Goal: Task Accomplishment & Management: Manage account settings

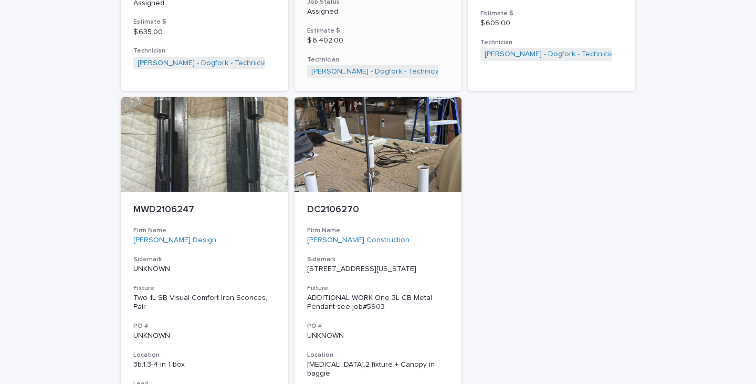
scroll to position [1837, 0]
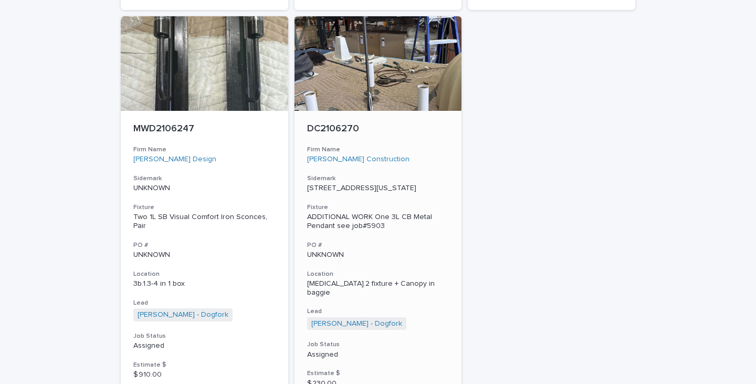
click at [325, 214] on div "ADDITIONAL WORK One 3L CB Metal Pendant see job#5903" at bounding box center [378, 222] width 142 height 18
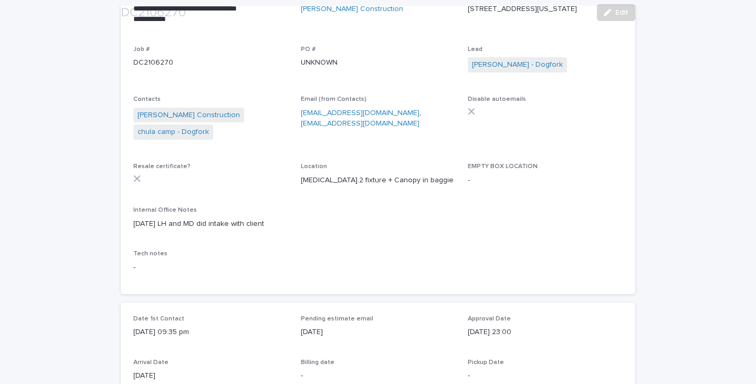
scroll to position [157, 0]
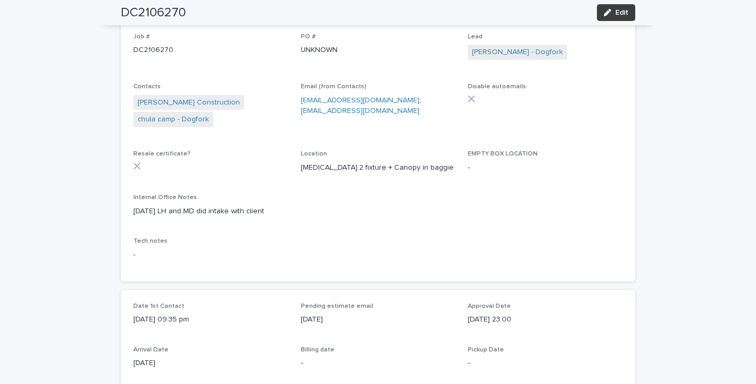
click at [599, 13] on button "Edit" at bounding box center [616, 12] width 38 height 17
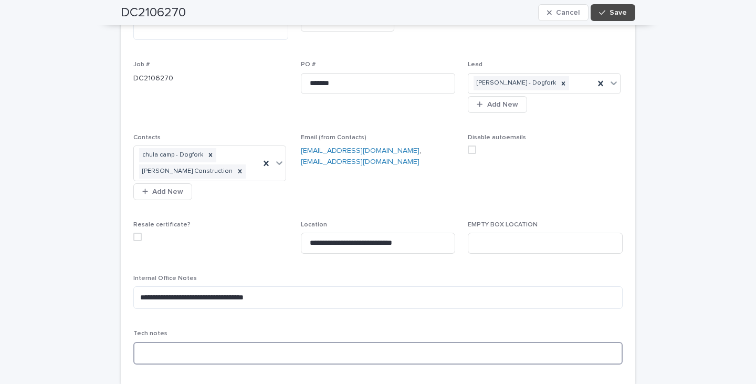
drag, startPoint x: 152, startPoint y: 350, endPoint x: 159, endPoint y: 347, distance: 7.3
click at [155, 348] on textarea at bounding box center [377, 353] width 489 height 23
type textarea "**********"
click at [609, 16] on span "Save" at bounding box center [617, 12] width 17 height 7
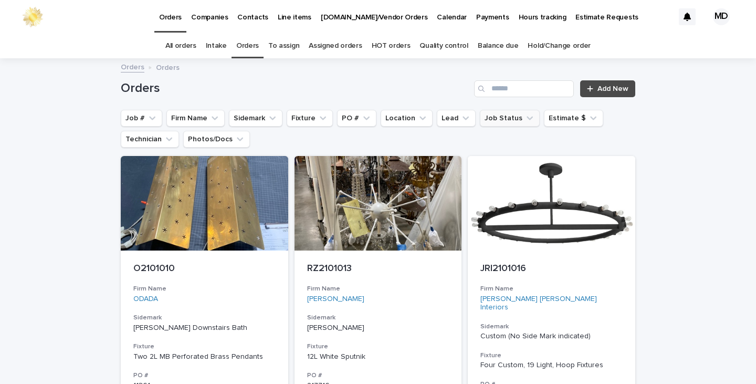
click at [506, 119] on button "Job Status" at bounding box center [510, 118] width 60 height 17
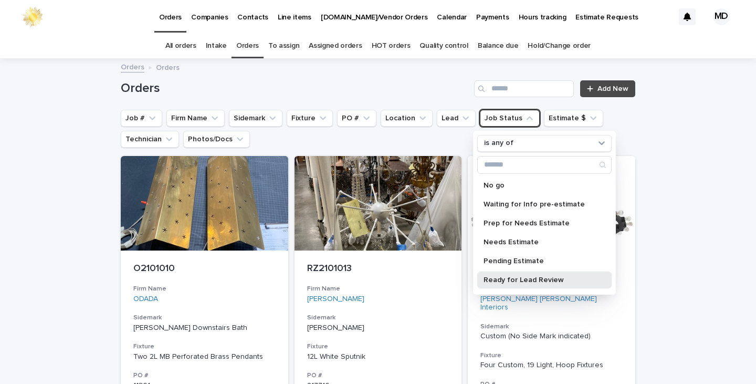
click at [498, 281] on p "Ready for Lead Review" at bounding box center [538, 279] width 111 height 7
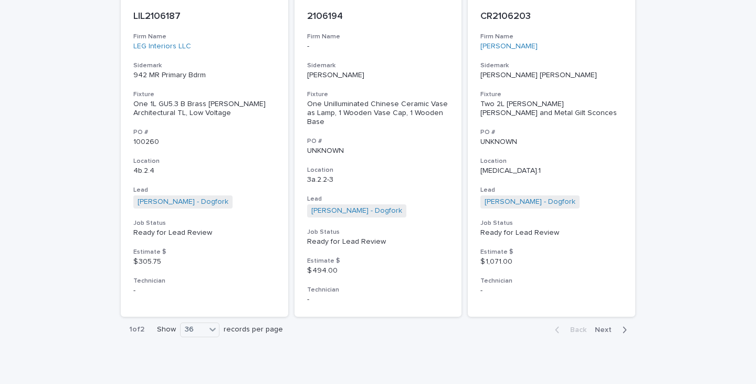
scroll to position [4866, 0]
click at [602, 325] on span "Next" at bounding box center [606, 328] width 23 height 7
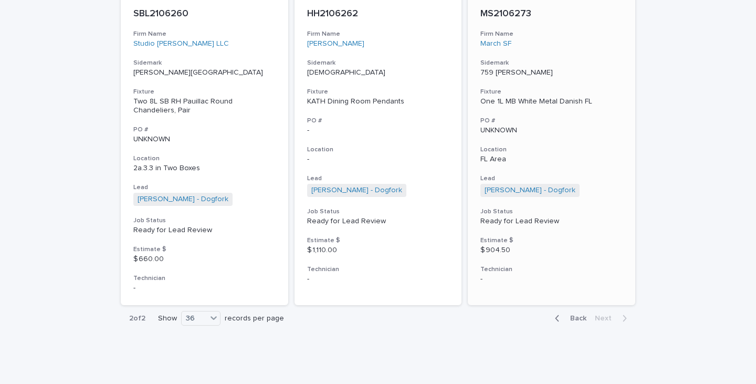
scroll to position [1507, 0]
click at [365, 101] on div "KATH Dining Room Pendants" at bounding box center [378, 101] width 142 height 9
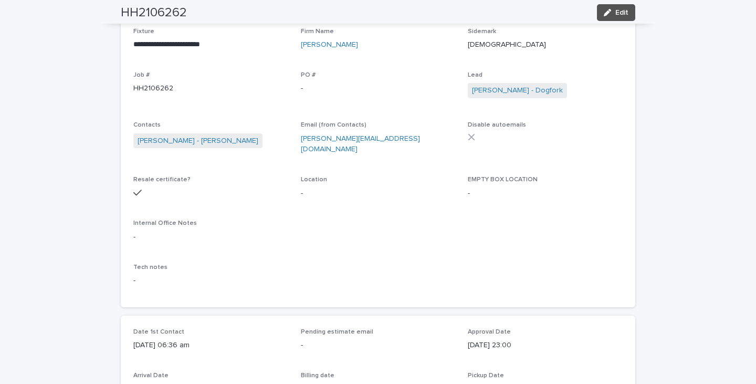
scroll to position [105, 0]
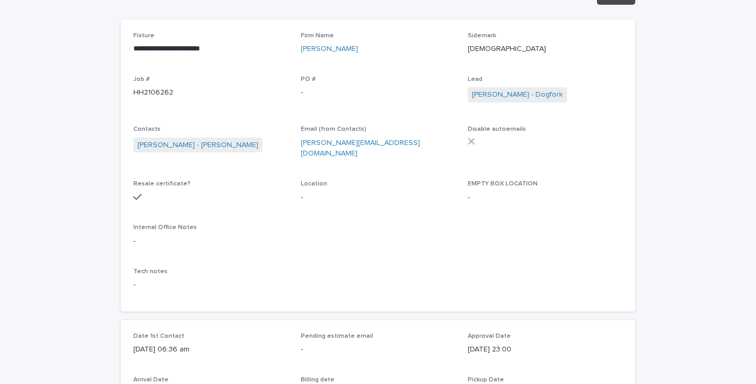
click at [469, 139] on icon at bounding box center [471, 140] width 7 height 7
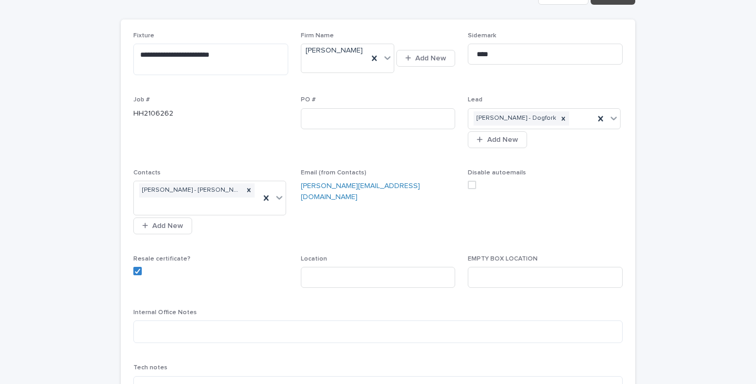
click at [470, 181] on span at bounding box center [472, 185] width 8 height 8
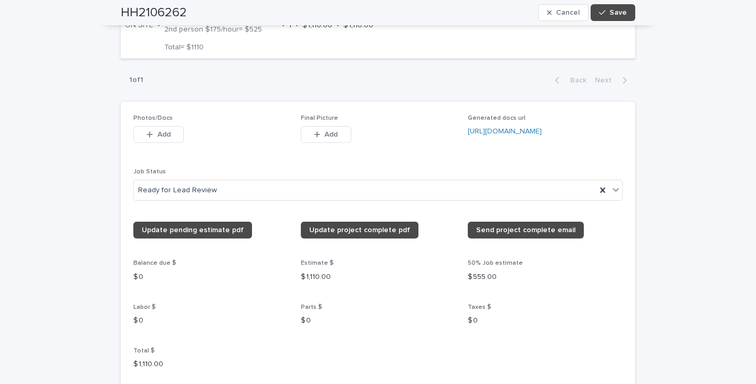
scroll to position [787, 0]
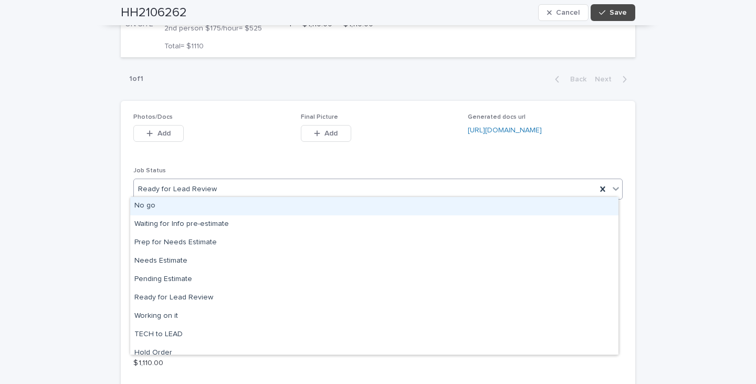
click at [610, 184] on icon at bounding box center [615, 188] width 10 height 10
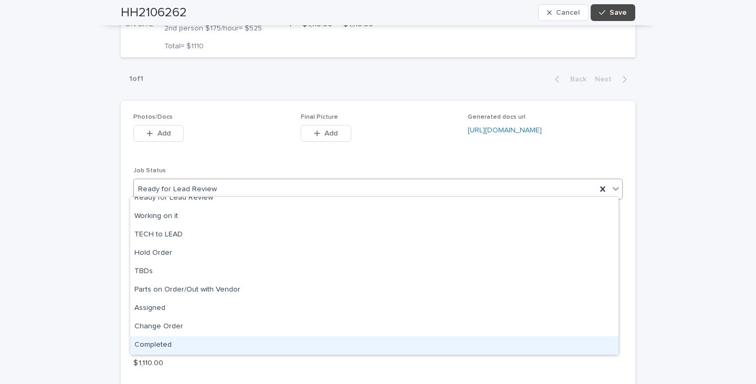
click at [160, 342] on div "Completed" at bounding box center [374, 345] width 488 height 18
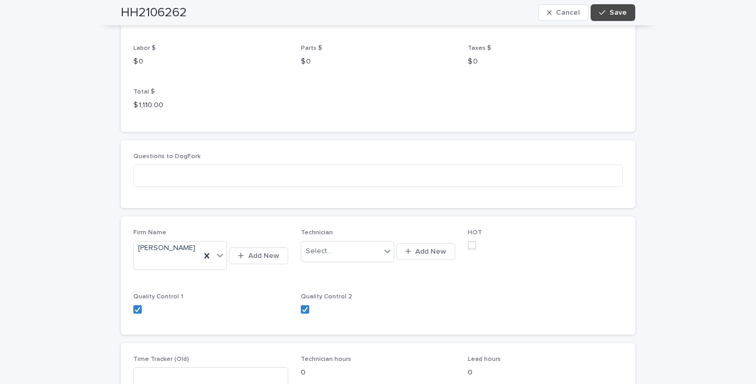
scroll to position [1049, 0]
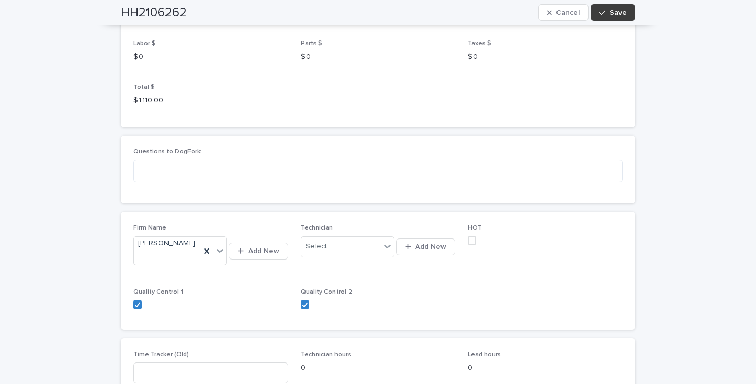
click at [614, 12] on span "Save" at bounding box center [617, 12] width 17 height 7
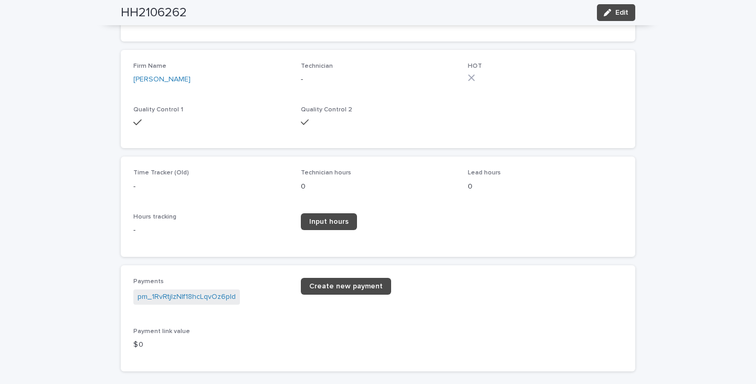
click at [421, 62] on p "Technician" at bounding box center [378, 65] width 155 height 7
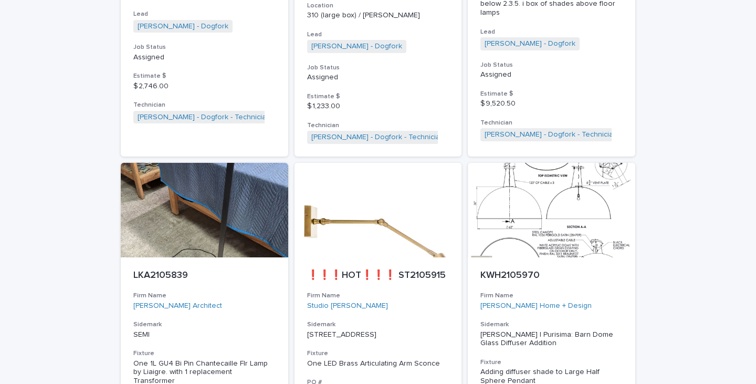
scroll to position [315, 0]
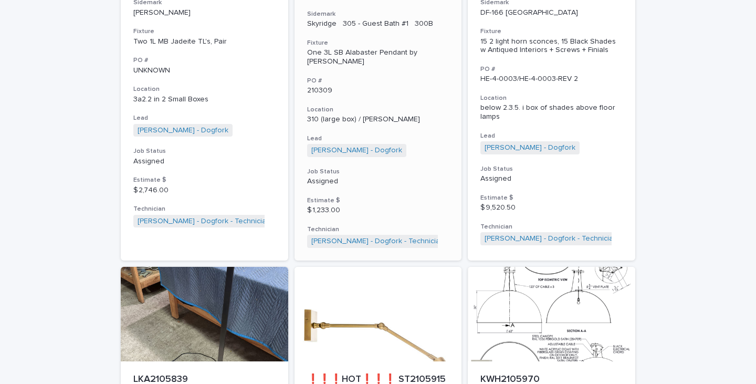
click at [346, 54] on div "One 3L SB Alabaster Pendant by [PERSON_NAME]" at bounding box center [378, 57] width 142 height 18
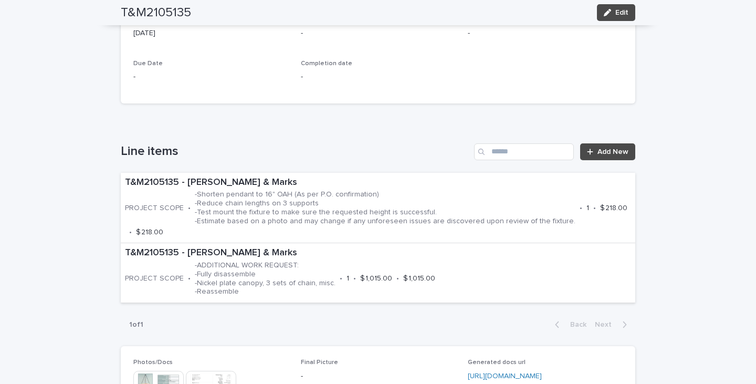
scroll to position [530, 0]
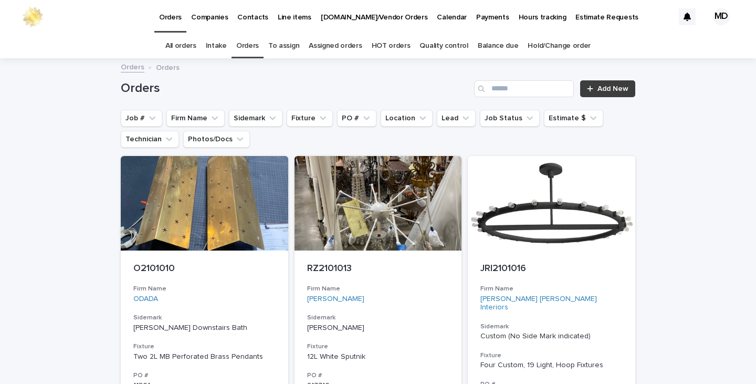
click at [603, 91] on span "Add New" at bounding box center [612, 88] width 31 height 7
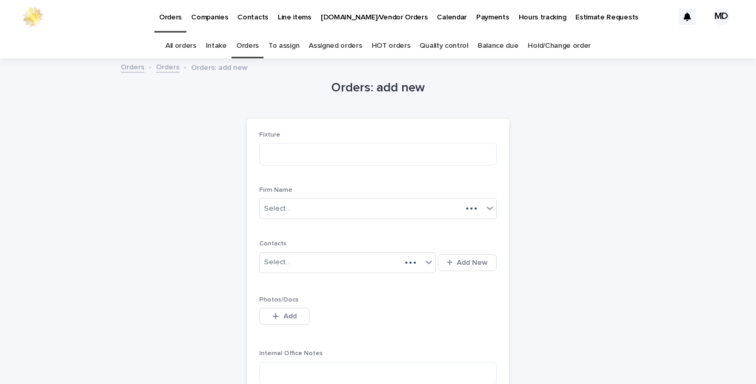
scroll to position [34, 0]
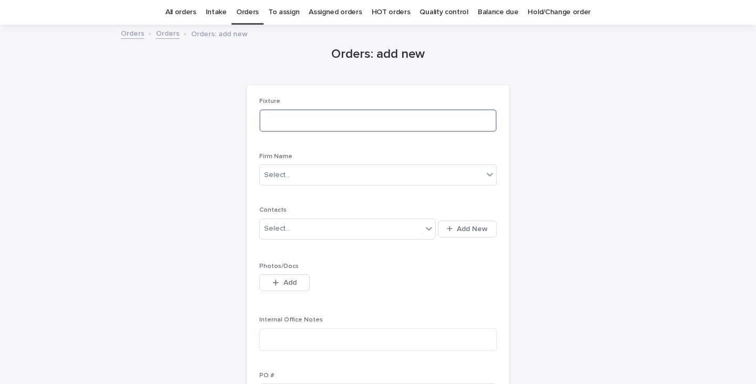
click at [287, 121] on textarea at bounding box center [377, 120] width 237 height 23
click at [270, 120] on textarea "**********" at bounding box center [377, 120] width 237 height 23
type textarea "**********"
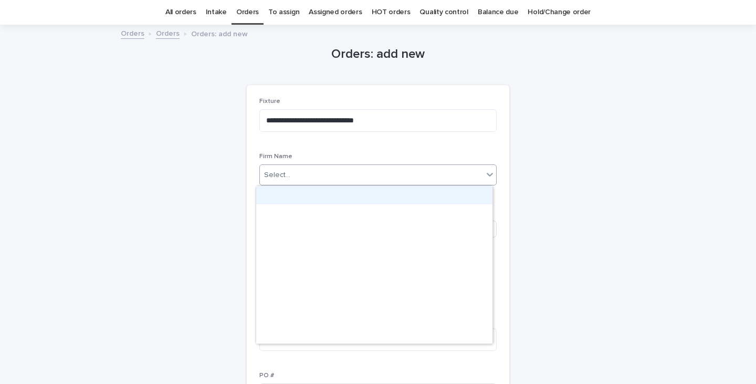
click at [486, 174] on icon at bounding box center [489, 174] width 10 height 10
type input "*****"
click at [304, 194] on div "Brian Murphy" at bounding box center [374, 195] width 236 height 18
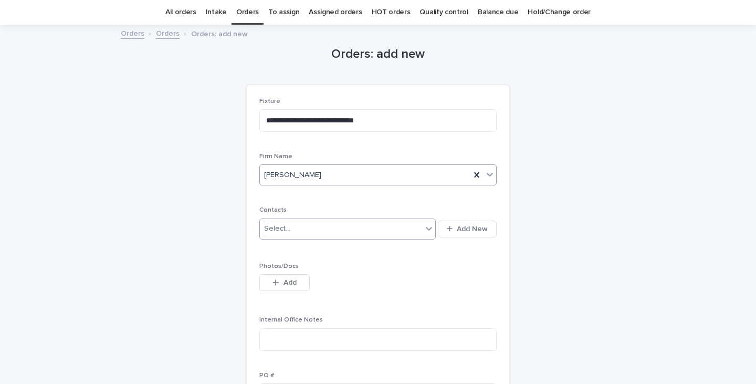
click at [427, 227] on icon at bounding box center [428, 228] width 10 height 10
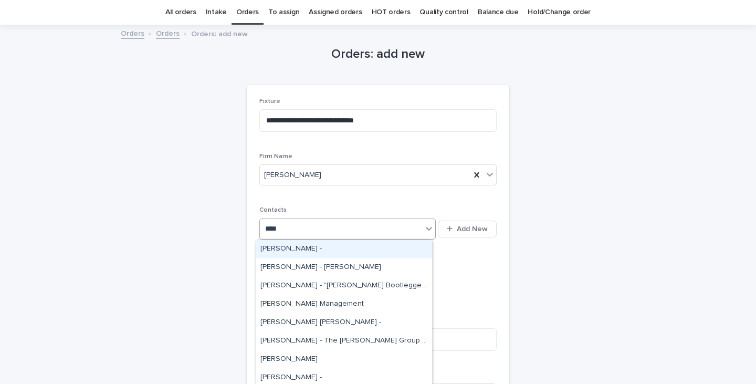
type input "*****"
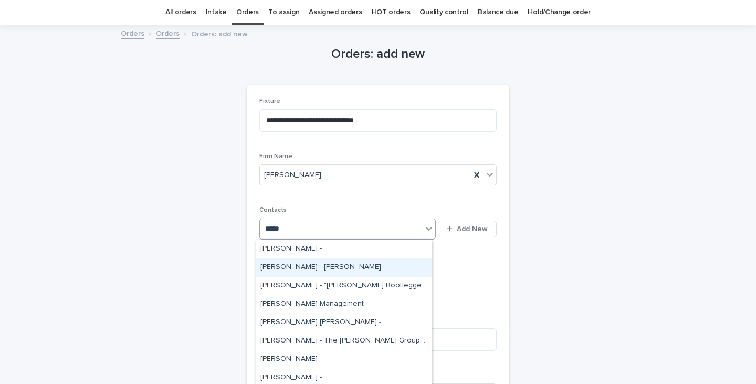
click at [287, 267] on div "Brian Murphy - Brian Murphy" at bounding box center [344, 267] width 176 height 18
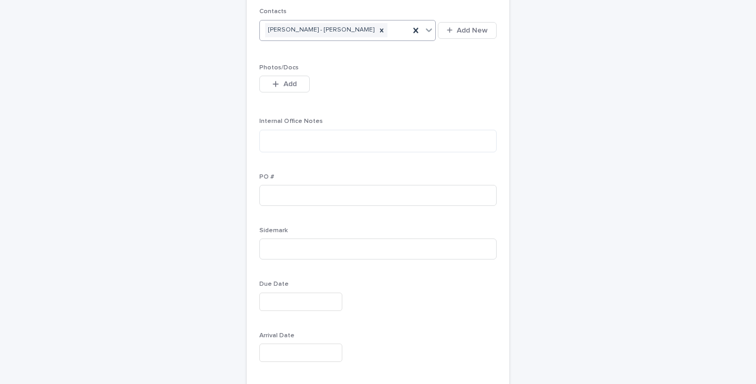
scroll to position [348, 0]
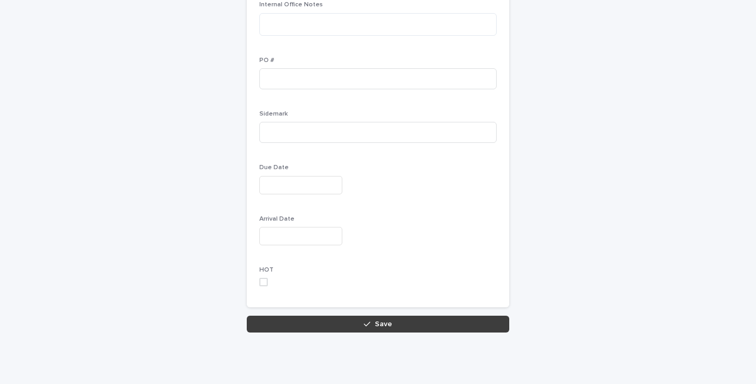
click at [403, 324] on button "Save" at bounding box center [378, 323] width 262 height 17
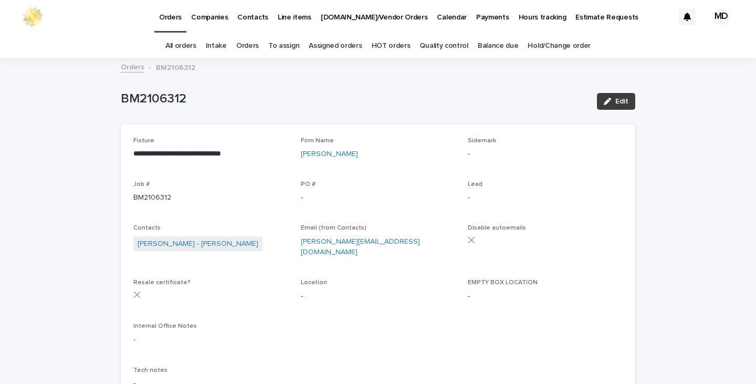
click at [620, 99] on span "Edit" at bounding box center [621, 101] width 13 height 7
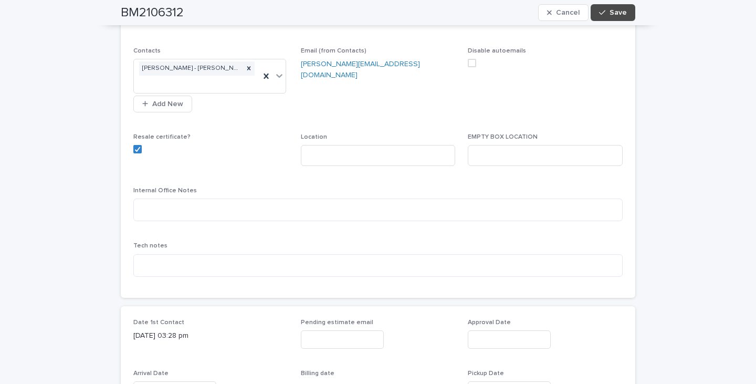
scroll to position [157, 0]
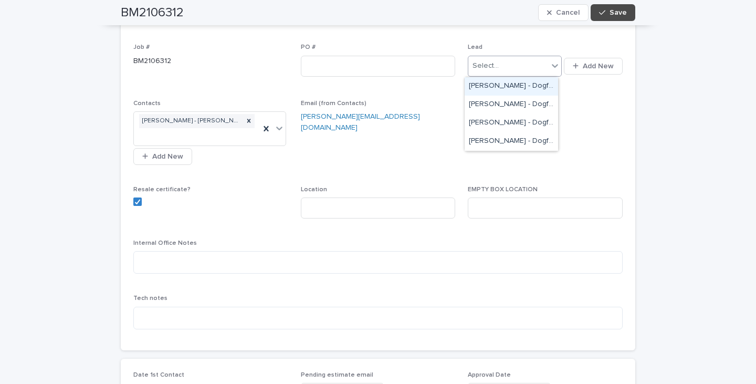
click at [551, 63] on icon at bounding box center [554, 65] width 10 height 10
click at [510, 144] on div "[PERSON_NAME] - Dogfork" at bounding box center [510, 141] width 93 height 18
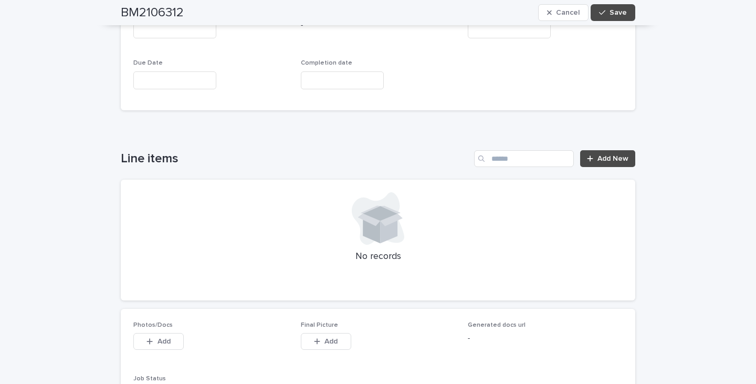
scroll to position [630, 0]
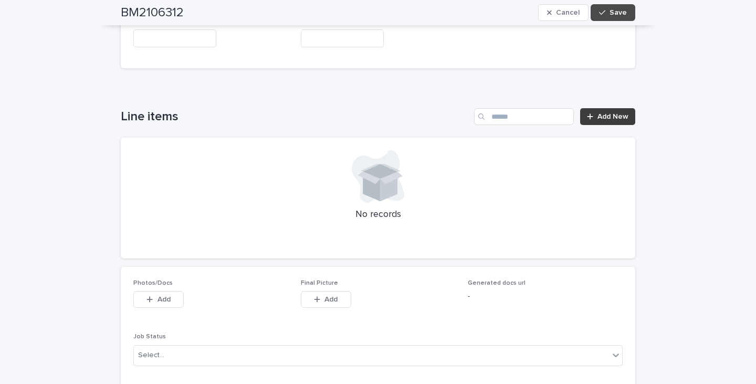
click at [606, 113] on span "Add New" at bounding box center [612, 116] width 31 height 7
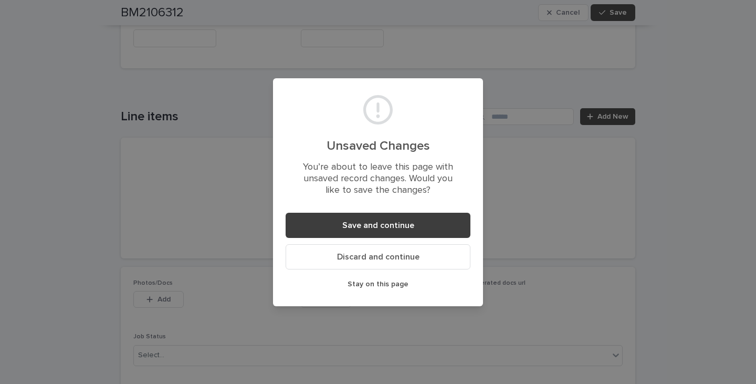
click at [382, 227] on span "Save and continue" at bounding box center [378, 225] width 72 height 8
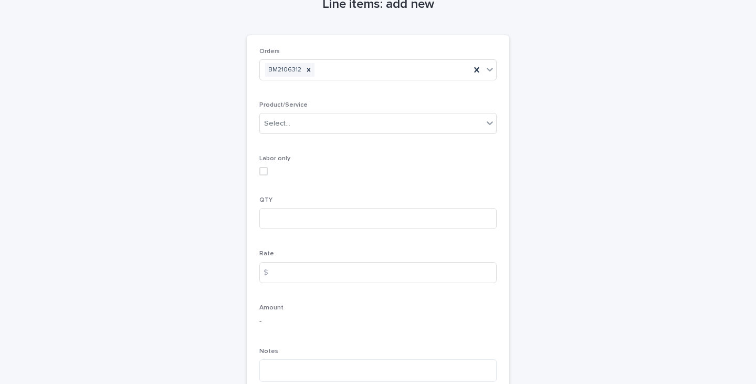
scroll to position [53, 0]
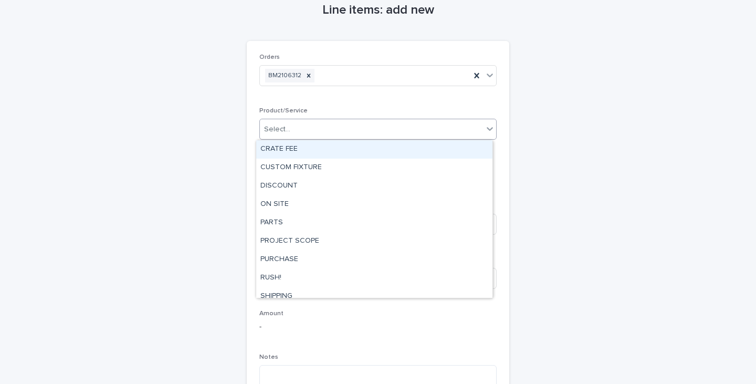
click at [486, 130] on icon at bounding box center [489, 130] width 6 height 4
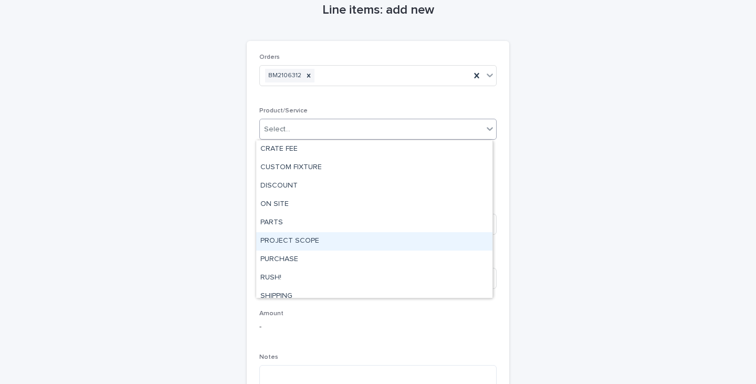
click at [305, 239] on div "PROJECT SCOPE" at bounding box center [374, 241] width 236 height 18
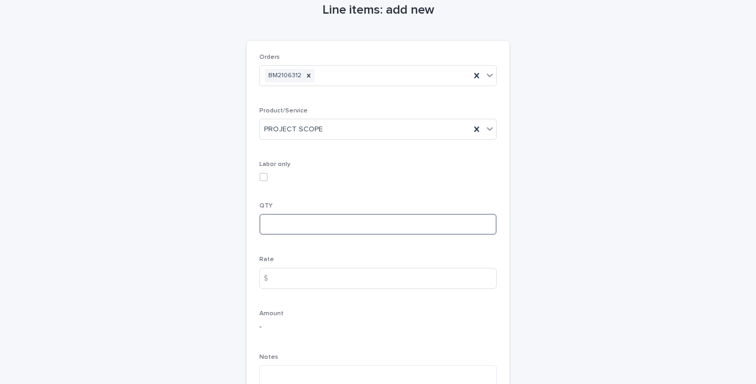
click at [296, 224] on input at bounding box center [377, 224] width 237 height 21
type input "*"
click at [282, 359] on p "Notes" at bounding box center [377, 356] width 237 height 7
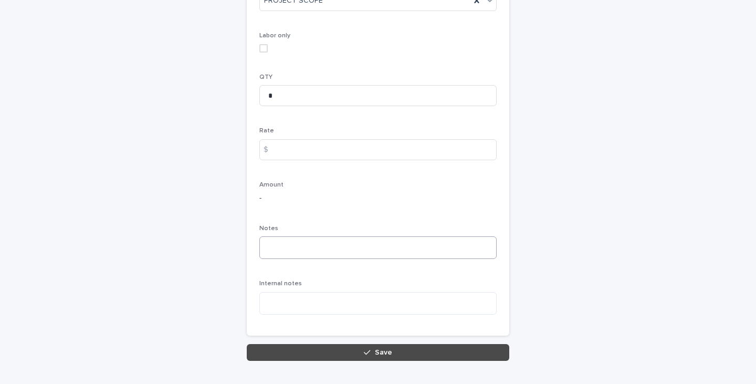
scroll to position [210, 0]
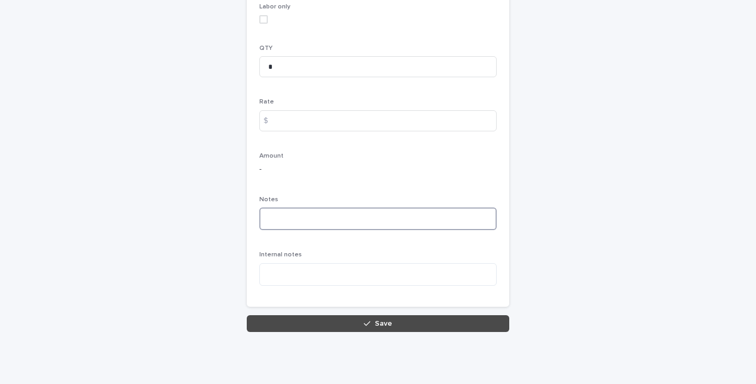
click at [263, 214] on textarea at bounding box center [377, 218] width 237 height 23
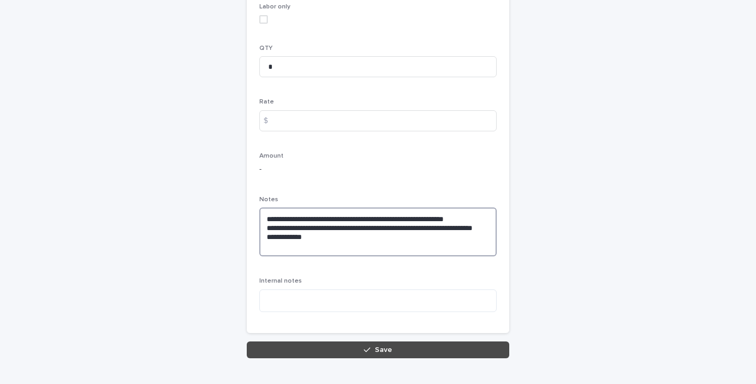
click at [278, 218] on textarea "**********" at bounding box center [377, 231] width 237 height 49
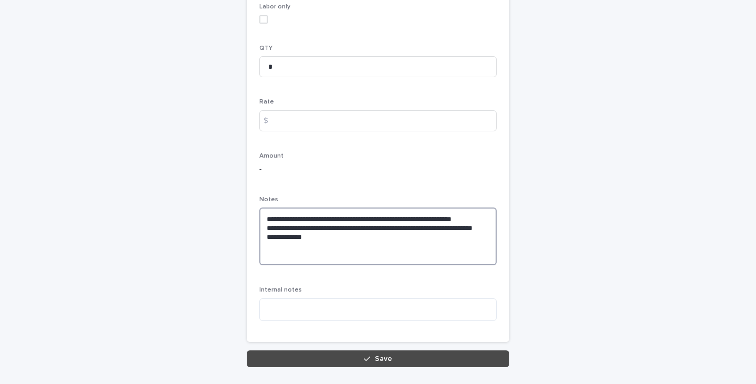
click at [275, 220] on textarea "**********" at bounding box center [377, 236] width 237 height 58
click at [305, 254] on textarea "**********" at bounding box center [377, 236] width 237 height 58
drag, startPoint x: 319, startPoint y: 254, endPoint x: 282, endPoint y: 254, distance: 37.3
click at [282, 254] on textarea "**********" at bounding box center [377, 236] width 237 height 58
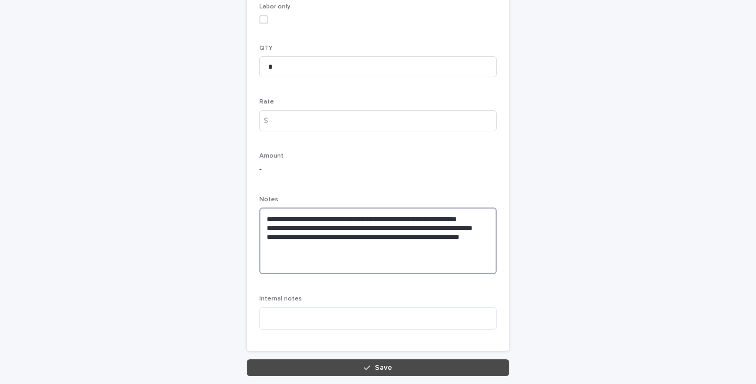
type textarea "**********"
click at [274, 119] on div "$" at bounding box center [269, 120] width 21 height 21
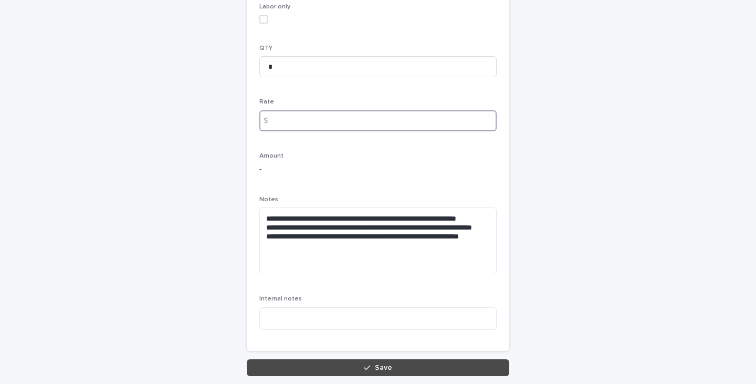
click at [277, 119] on input at bounding box center [377, 120] width 237 height 21
type input "******"
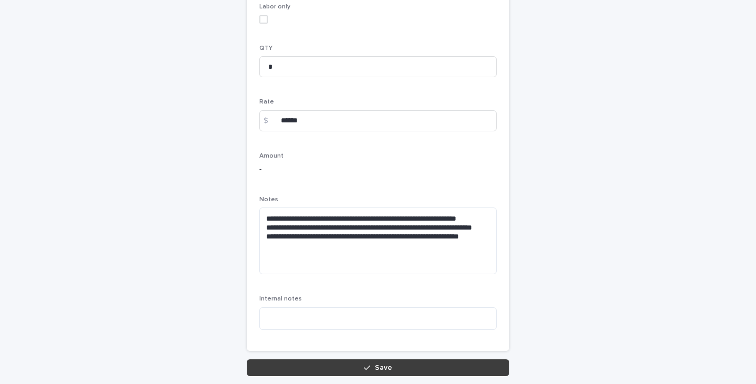
click at [315, 368] on button "Save" at bounding box center [378, 367] width 262 height 17
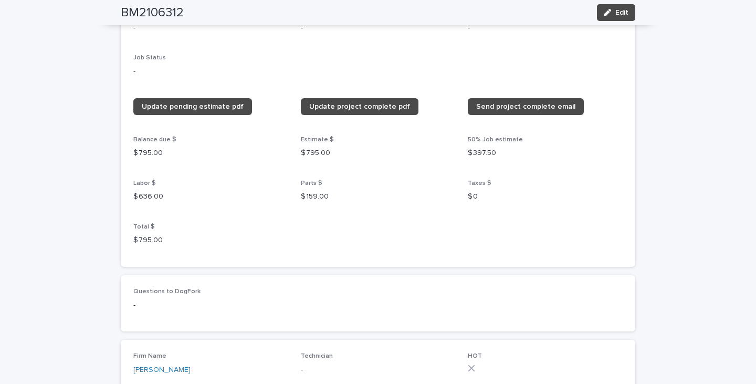
scroll to position [717, 0]
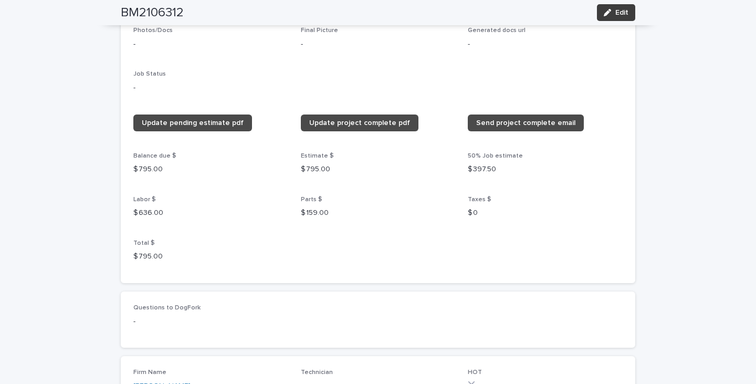
click at [615, 12] on span "Edit" at bounding box center [621, 12] width 13 height 7
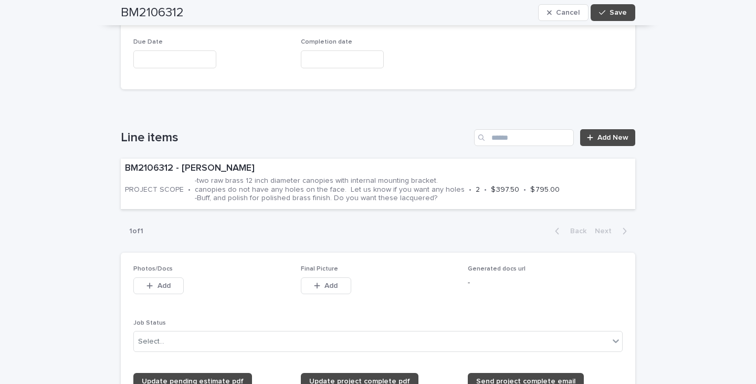
scroll to position [608, 0]
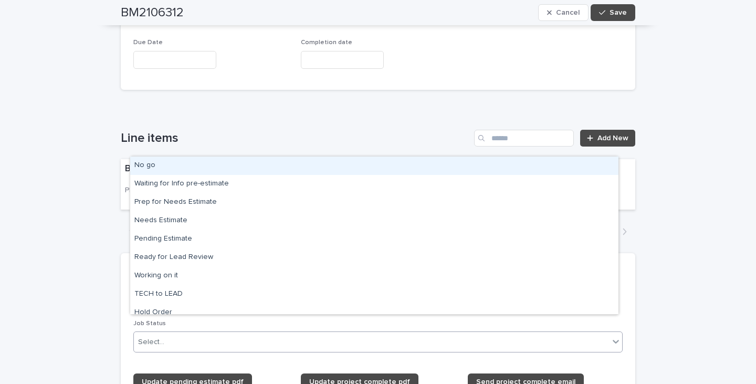
click at [612, 336] on icon at bounding box center [615, 341] width 10 height 10
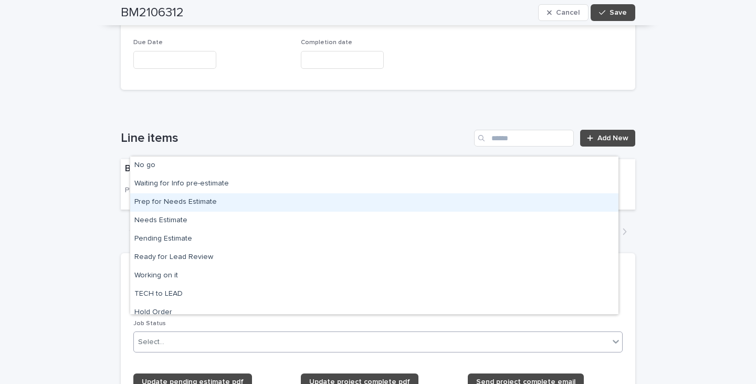
click at [167, 204] on div "Prep for Needs Estimate" at bounding box center [374, 202] width 488 height 18
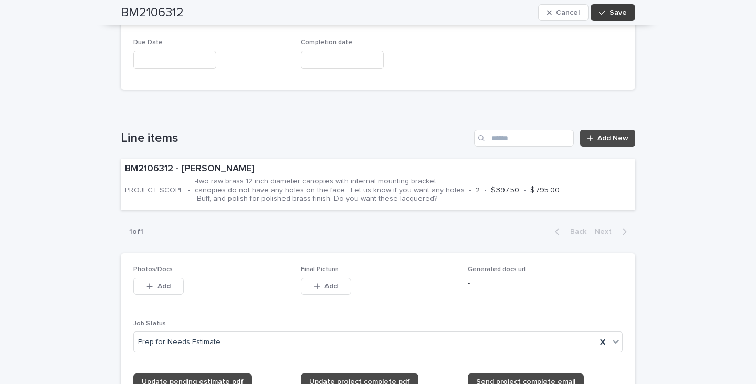
click at [618, 10] on span "Save" at bounding box center [617, 12] width 17 height 7
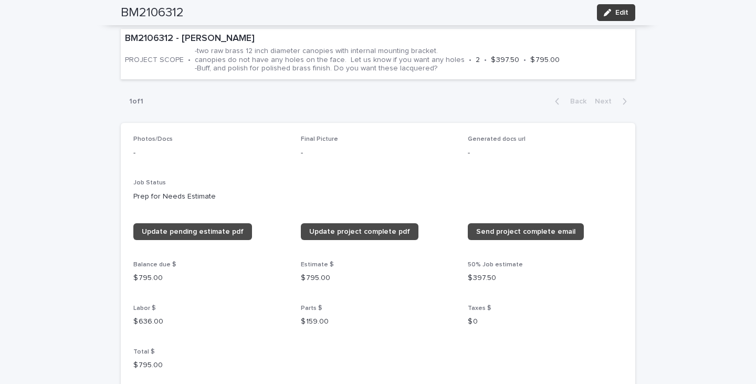
click at [626, 14] on button "Edit" at bounding box center [616, 12] width 38 height 17
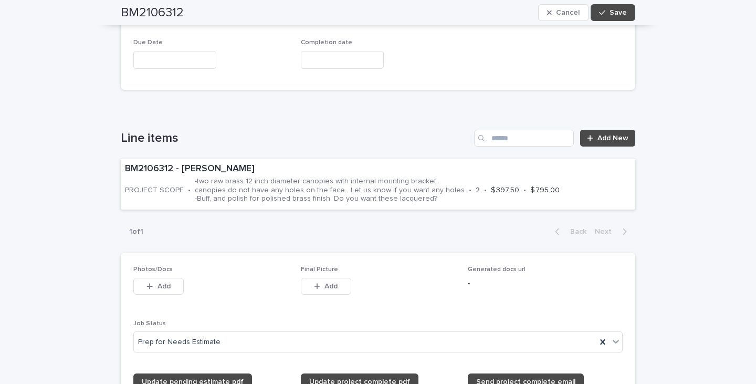
scroll to position [709, 0]
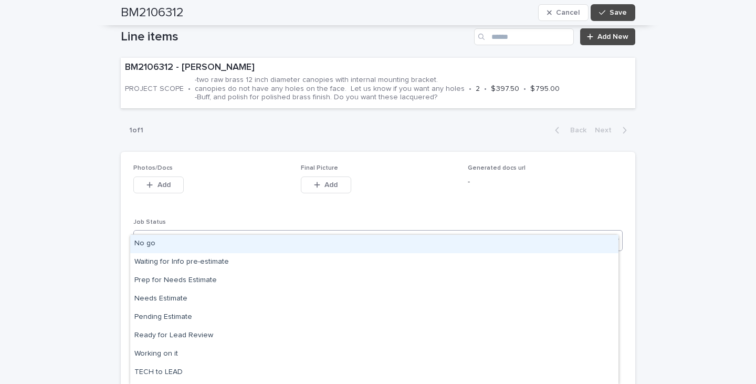
click at [611, 235] on icon at bounding box center [615, 240] width 10 height 10
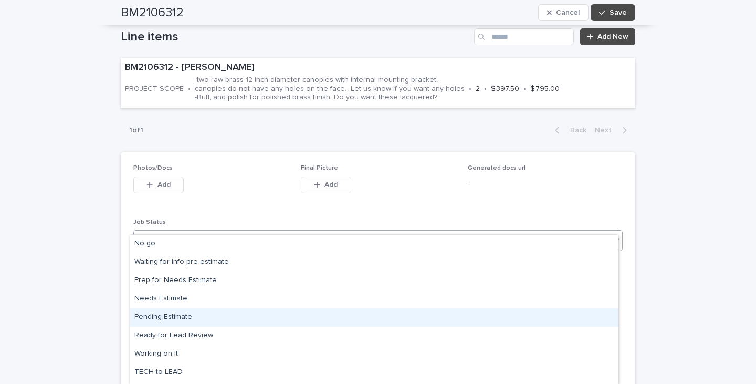
click at [170, 315] on div "Pending Estimate" at bounding box center [374, 317] width 488 height 18
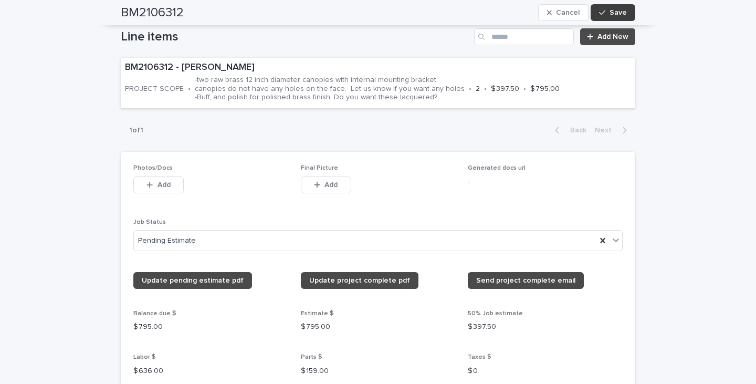
click at [613, 15] on span "Save" at bounding box center [617, 12] width 17 height 7
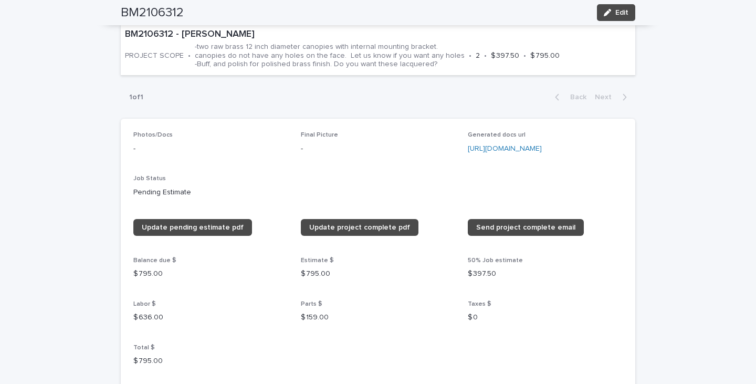
scroll to position [604, 0]
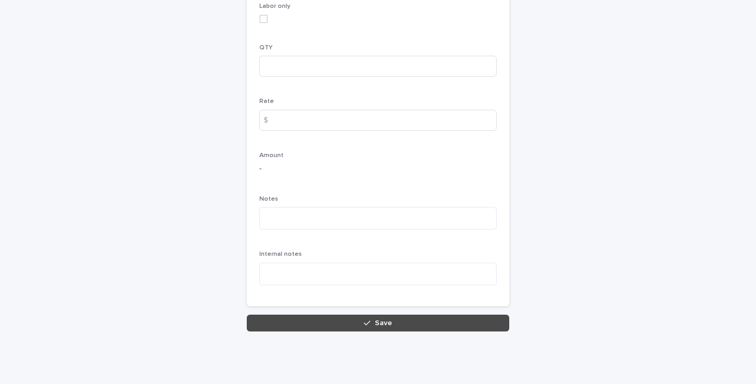
scroll to position [210, 0]
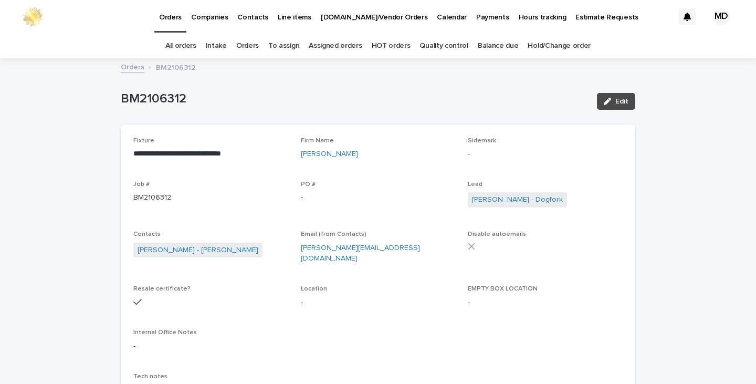
click at [442, 46] on link "Quality control" at bounding box center [443, 46] width 48 height 25
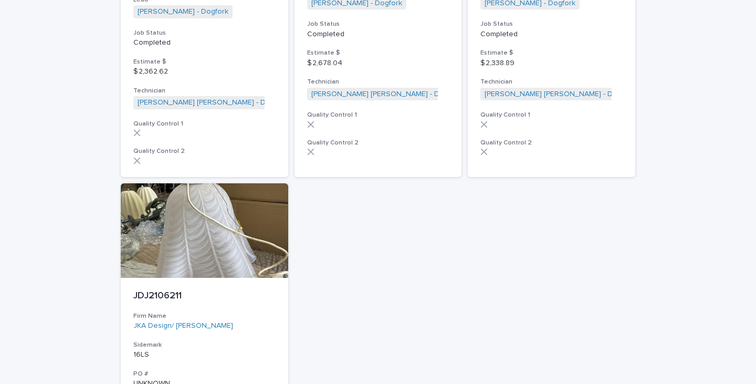
scroll to position [2099, 0]
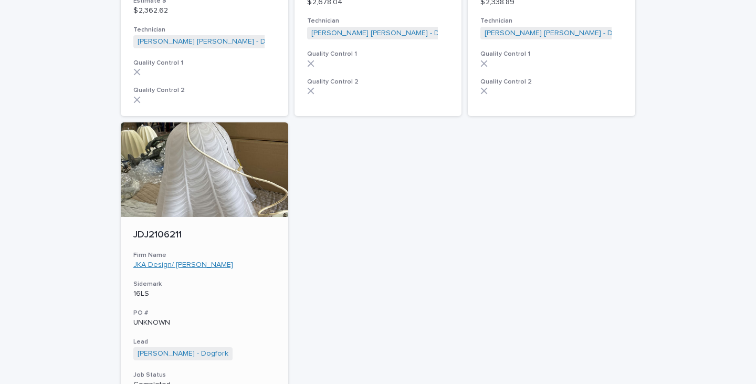
click at [153, 260] on link "JKA Design/ John K Anderson" at bounding box center [183, 264] width 100 height 9
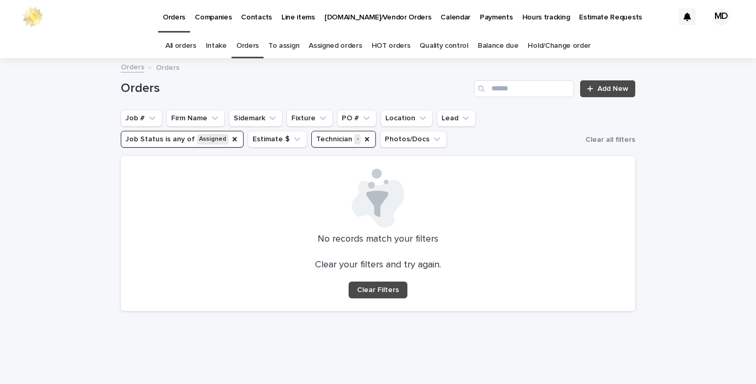
drag, startPoint x: 357, startPoint y: 135, endPoint x: 296, endPoint y: 126, distance: 62.0
click at [347, 134] on button "Technician -" at bounding box center [343, 139] width 65 height 17
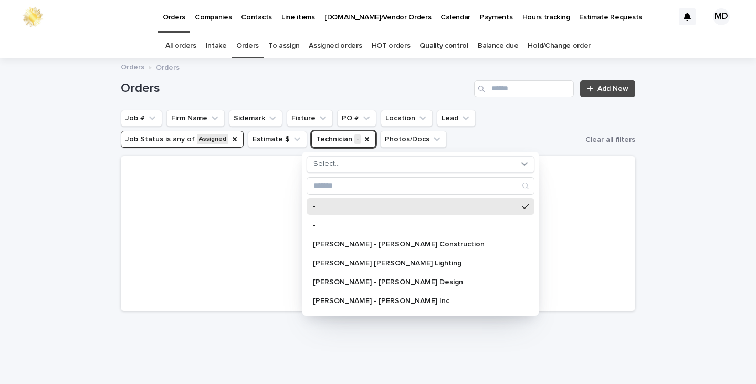
drag, startPoint x: 227, startPoint y: 138, endPoint x: 603, endPoint y: 114, distance: 376.5
click at [261, 139] on ul "Job # Firm Name Sidemark Fixture PO # Location Lead Job Status is any of Assign…" at bounding box center [351, 129] width 464 height 42
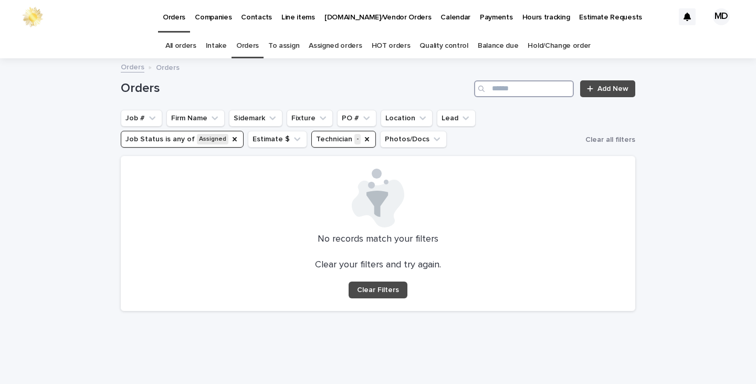
click at [527, 93] on input "Search" at bounding box center [524, 88] width 100 height 17
click at [363, 139] on icon "Technician" at bounding box center [367, 139] width 8 height 8
click at [230, 140] on icon "Job Status" at bounding box center [234, 139] width 8 height 8
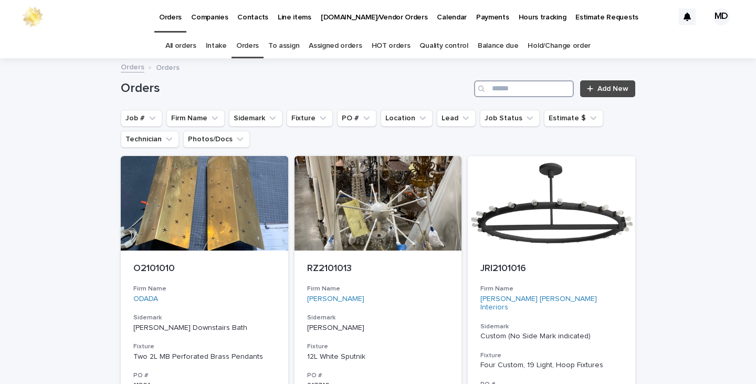
click at [523, 90] on input "Search" at bounding box center [524, 88] width 100 height 17
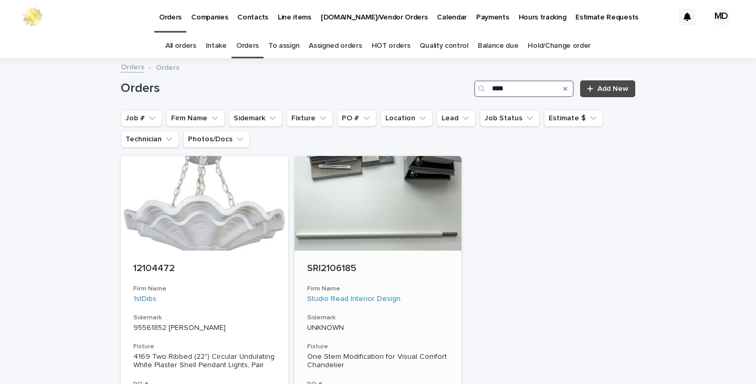
type input "****"
click at [410, 285] on h3 "Firm Name" at bounding box center [378, 288] width 142 height 8
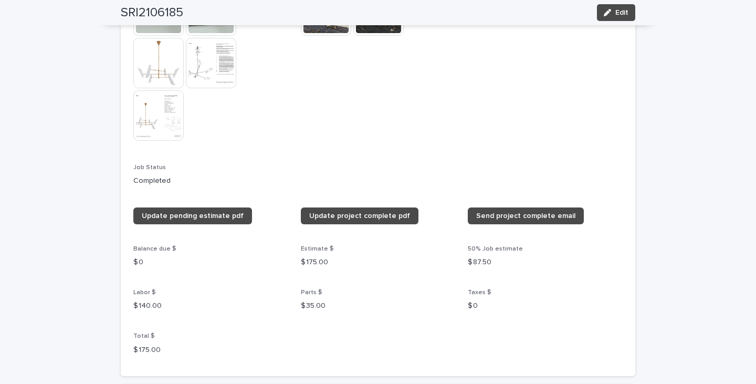
scroll to position [787, 0]
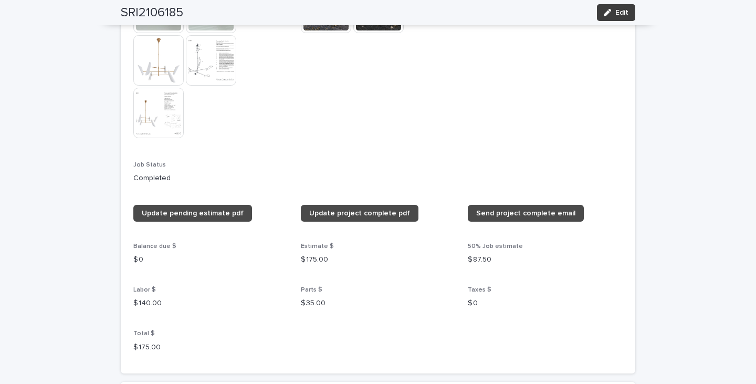
click at [612, 16] on button "Edit" at bounding box center [616, 12] width 38 height 17
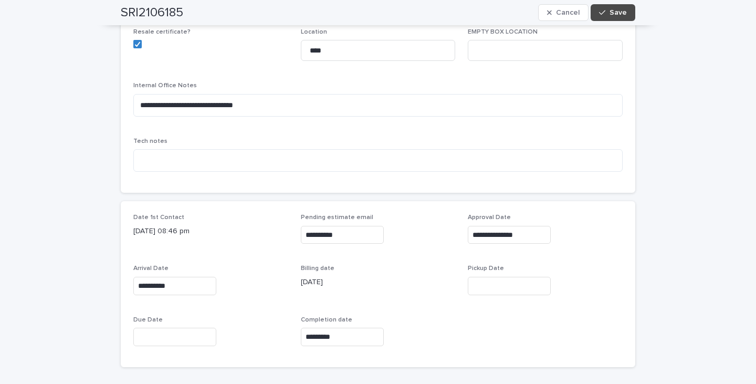
scroll to position [315, 0]
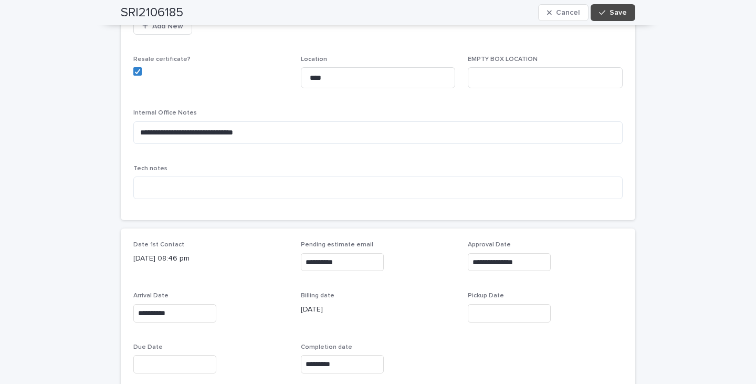
click at [479, 317] on input "text" at bounding box center [509, 313] width 83 height 18
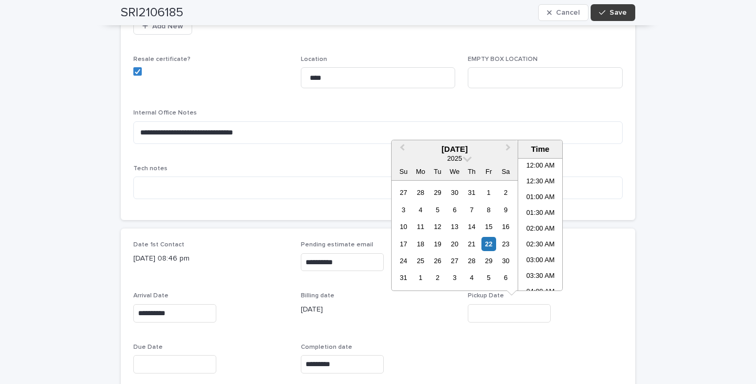
scroll to position [241, 0]
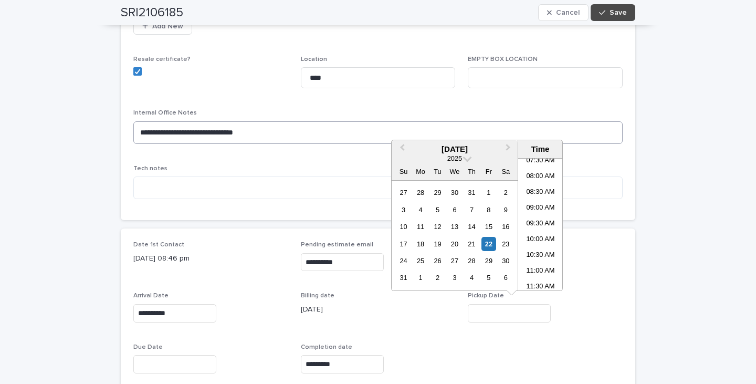
drag, startPoint x: 488, startPoint y: 242, endPoint x: 518, endPoint y: 121, distance: 124.3
click at [484, 235] on div "27 28 29 30 31 1 2 3 4 5 6 7 8 9 10 11 12 13 14 15 16 17 18 19 20 21 22 23 24 2…" at bounding box center [454, 235] width 119 height 102
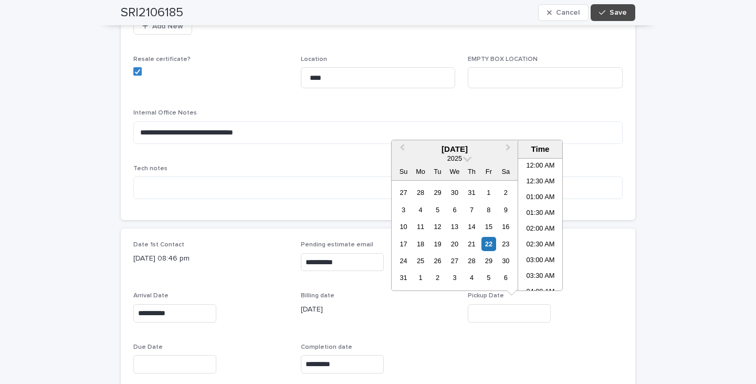
click at [476, 312] on input "text" at bounding box center [509, 313] width 83 height 18
click at [493, 245] on div "22" at bounding box center [488, 244] width 14 height 14
type input "**********"
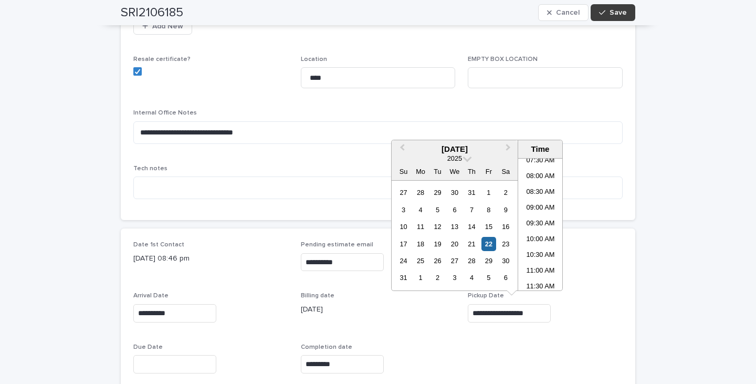
click at [613, 7] on button "Save" at bounding box center [612, 12] width 45 height 17
